Goal: Find specific page/section: Find specific page/section

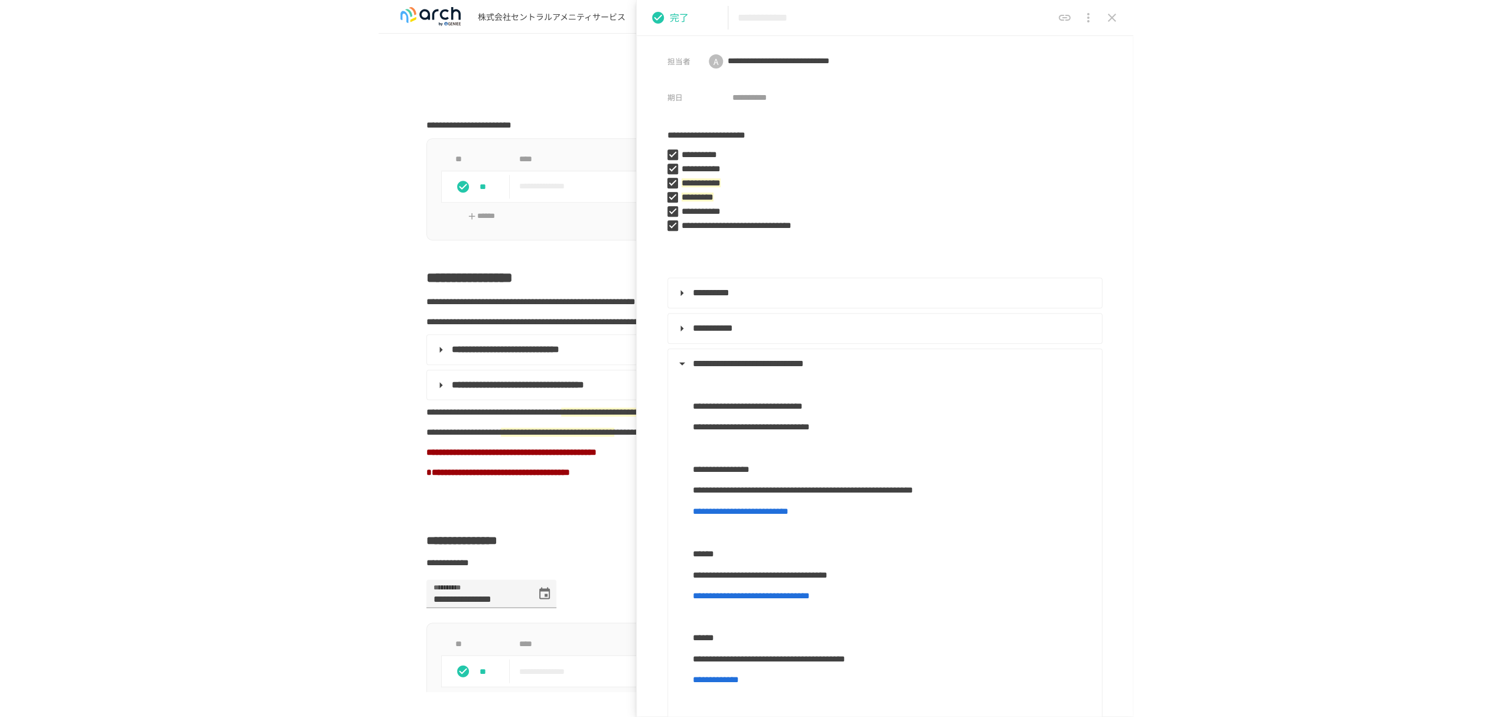
scroll to position [1132, 0]
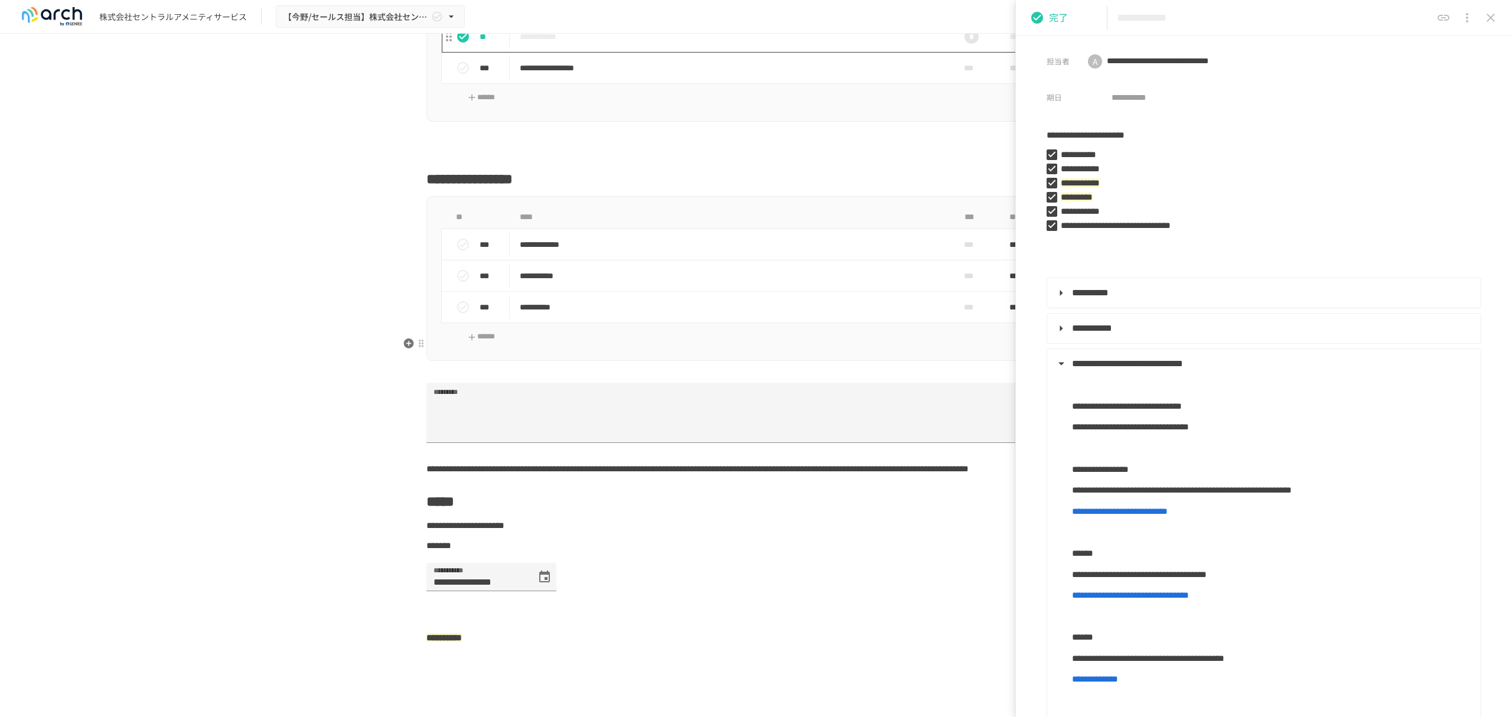
click at [579, 44] on p "**********" at bounding box center [731, 37] width 423 height 15
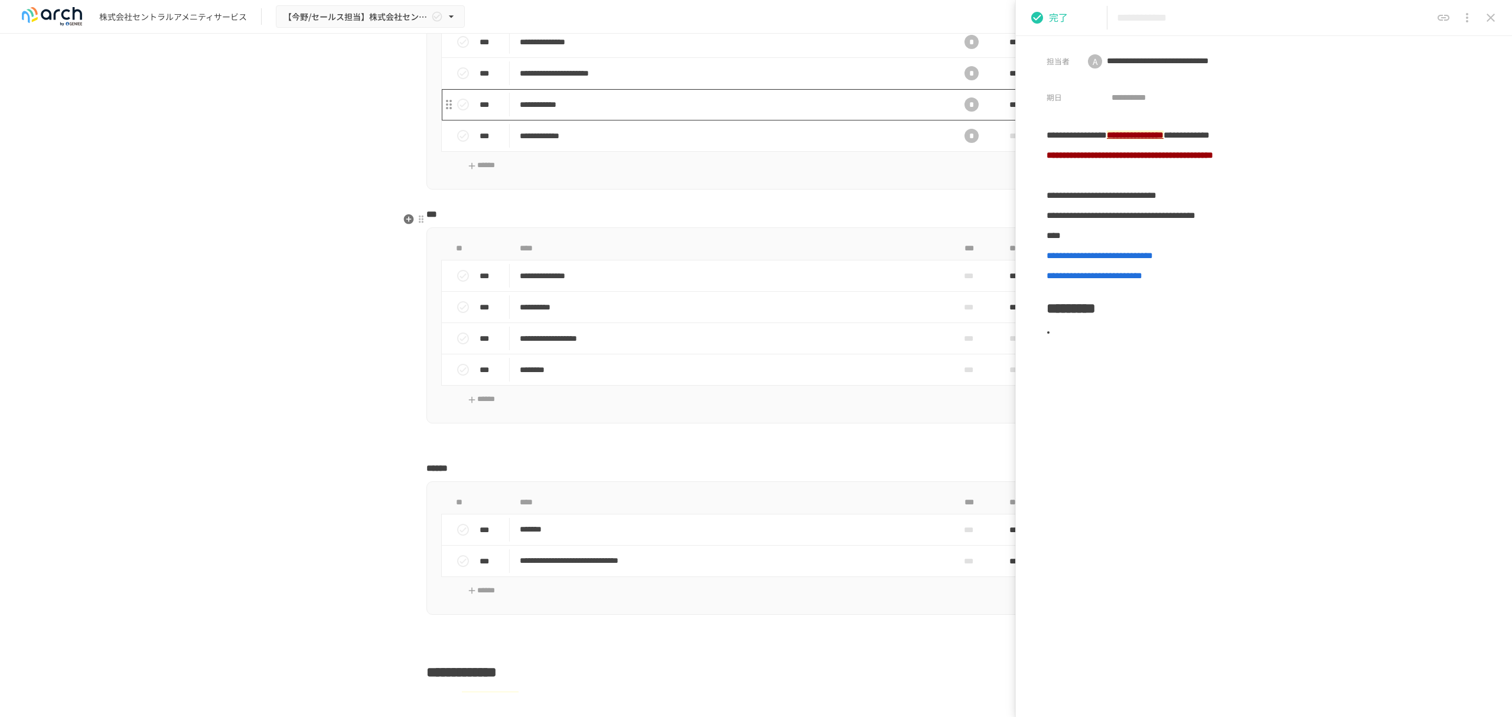
scroll to position [1101, 0]
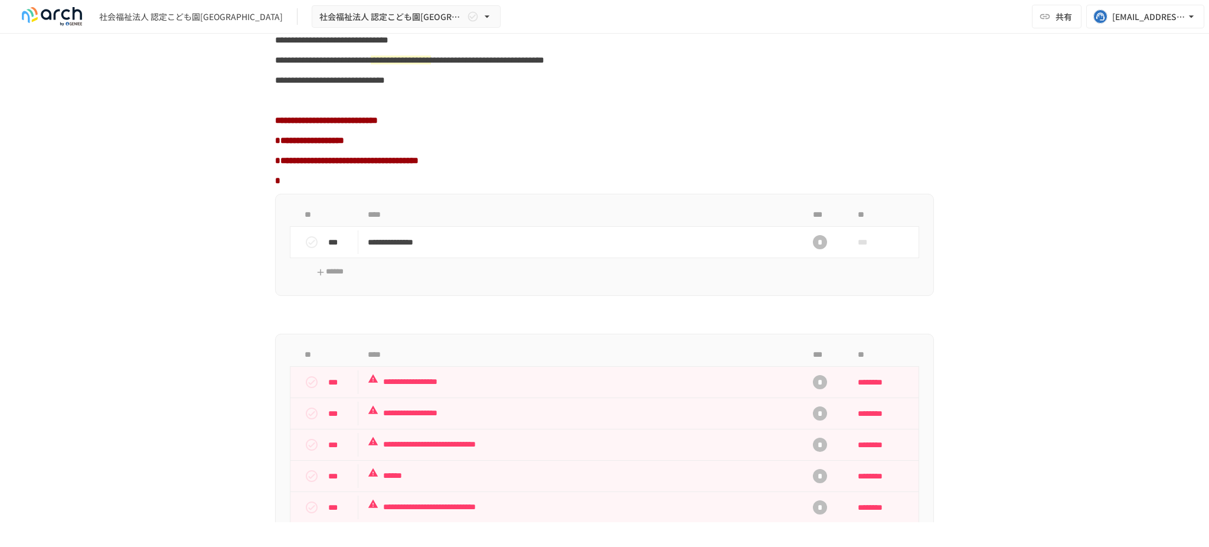
scroll to position [787, 0]
